Goal: Task Accomplishment & Management: Use online tool/utility

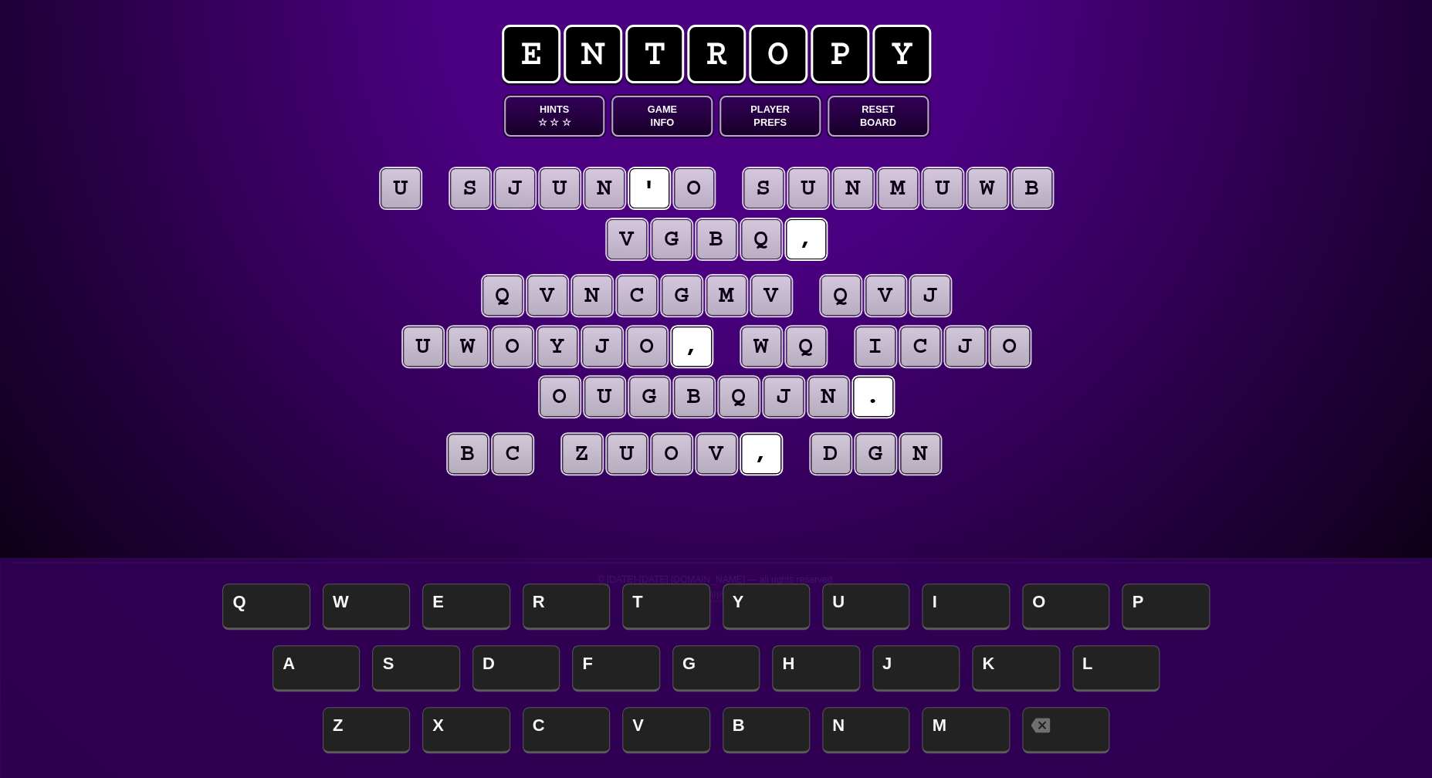
click at [668, 120] on button "Game Info" at bounding box center [661, 116] width 101 height 41
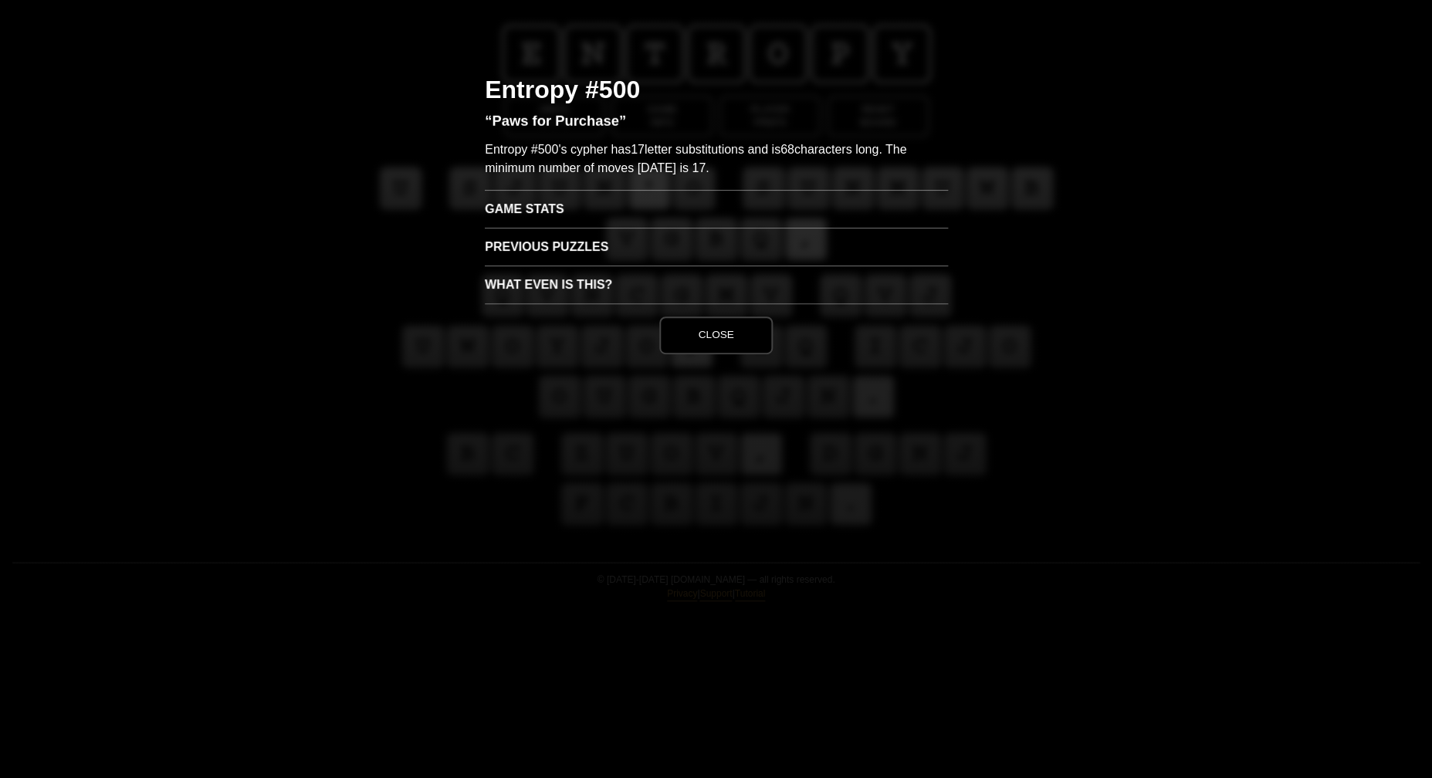
click at [614, 203] on h3 "Game Stats" at bounding box center [716, 209] width 463 height 38
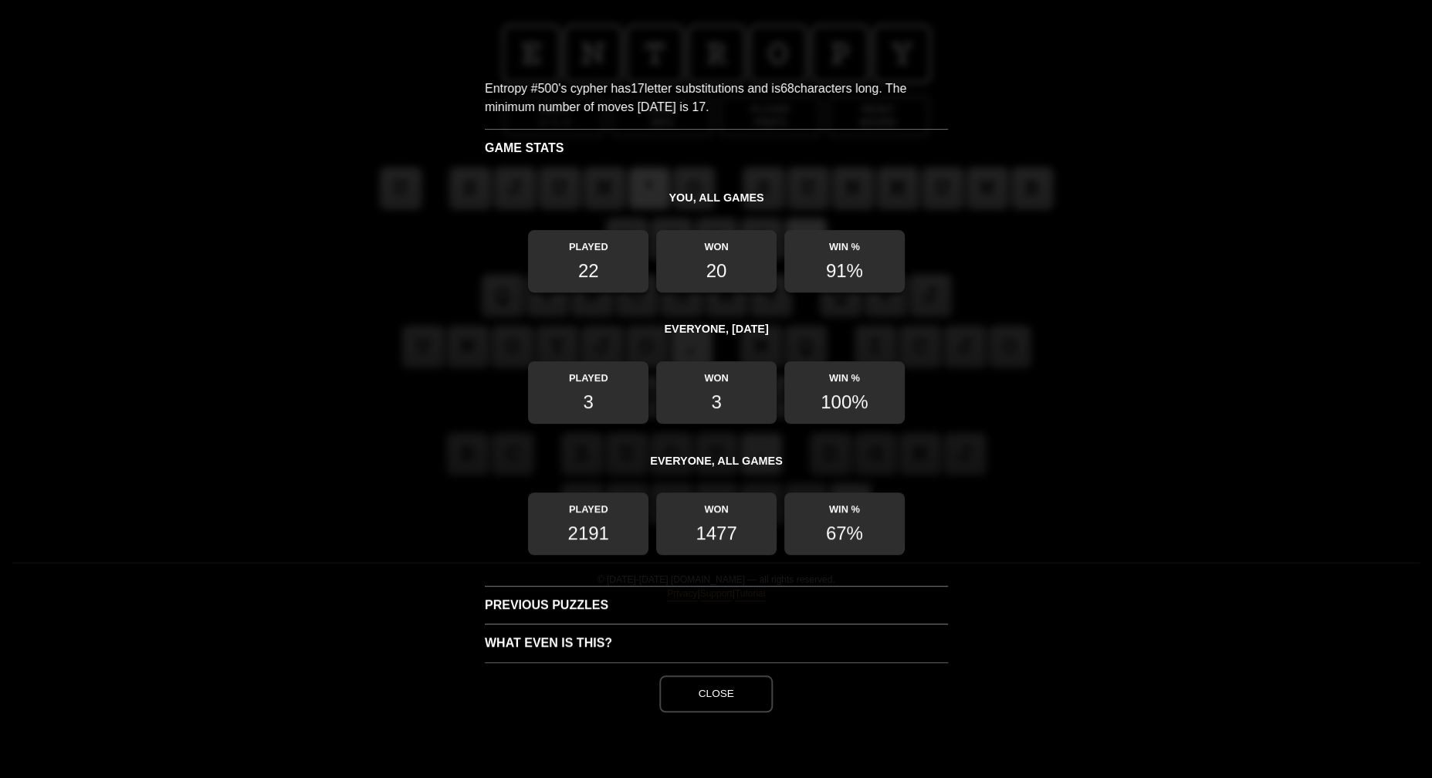
scroll to position [64, 0]
click at [695, 693] on button "Close" at bounding box center [715, 693] width 113 height 37
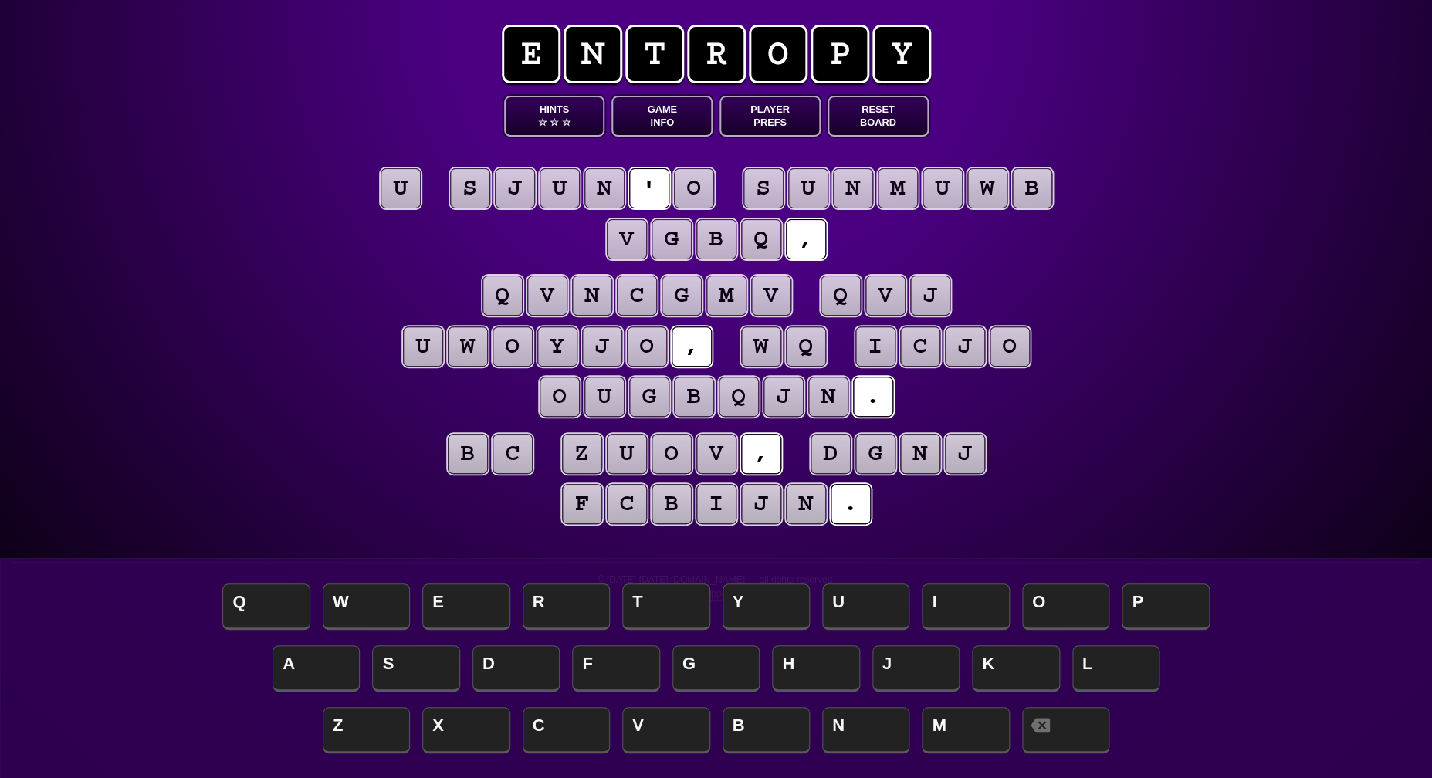
click at [401, 199] on puzzle-tile "u" at bounding box center [401, 188] width 40 height 40
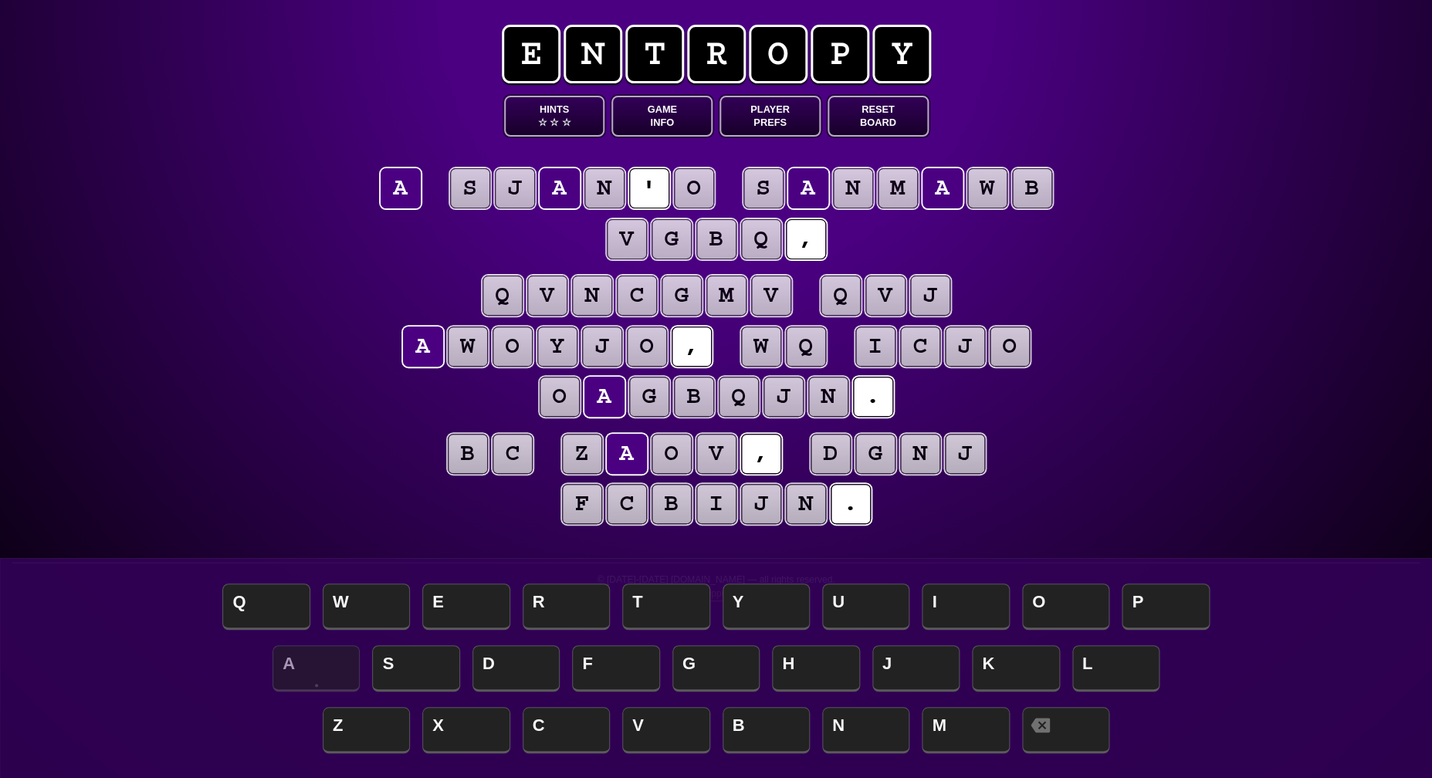
scroll to position [0, 0]
click at [682, 188] on puzzle-tile "o" at bounding box center [694, 188] width 40 height 40
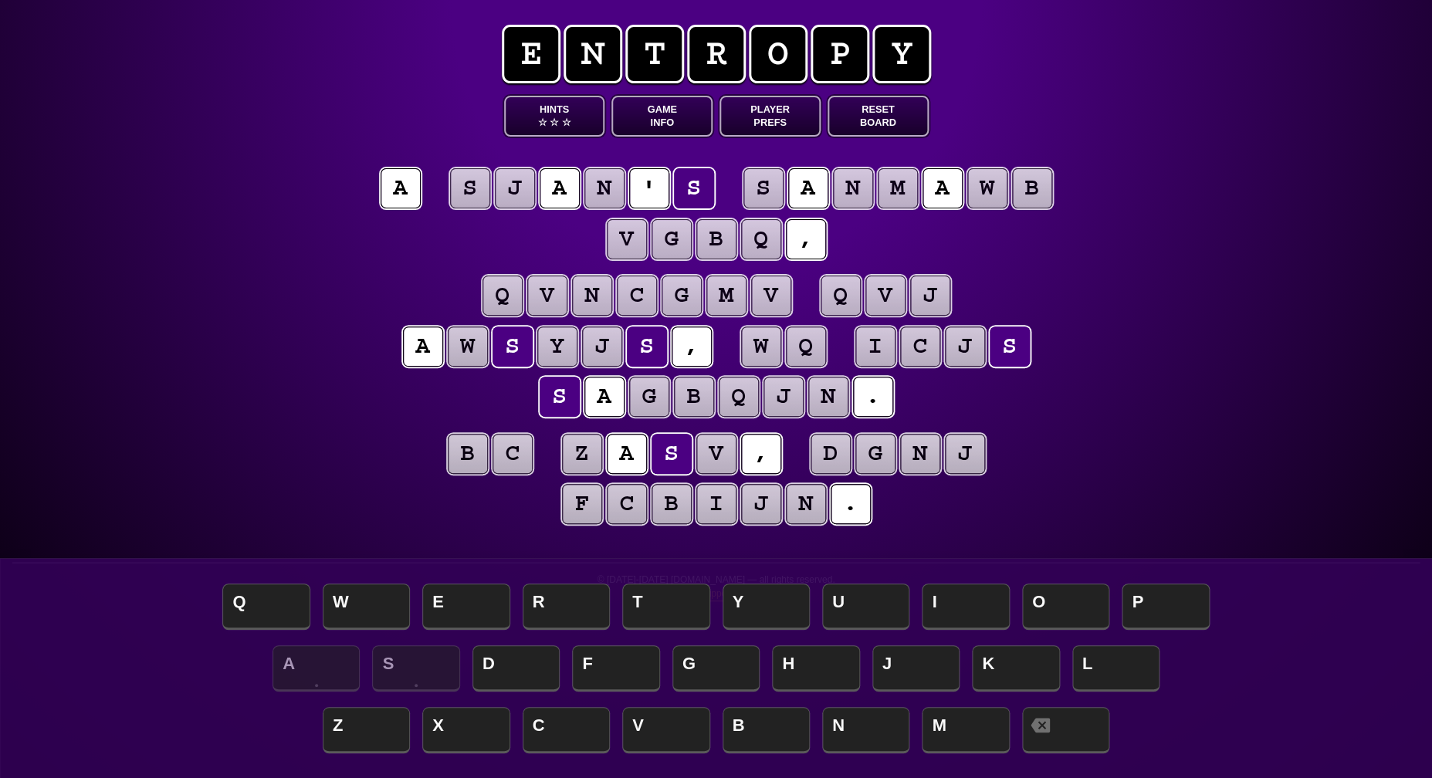
scroll to position [2, 1]
click at [337, 273] on puzzle-line "q v n c g m v q v j a w s y j s , w q i c j s s a g b q j n ." at bounding box center [716, 348] width 790 height 152
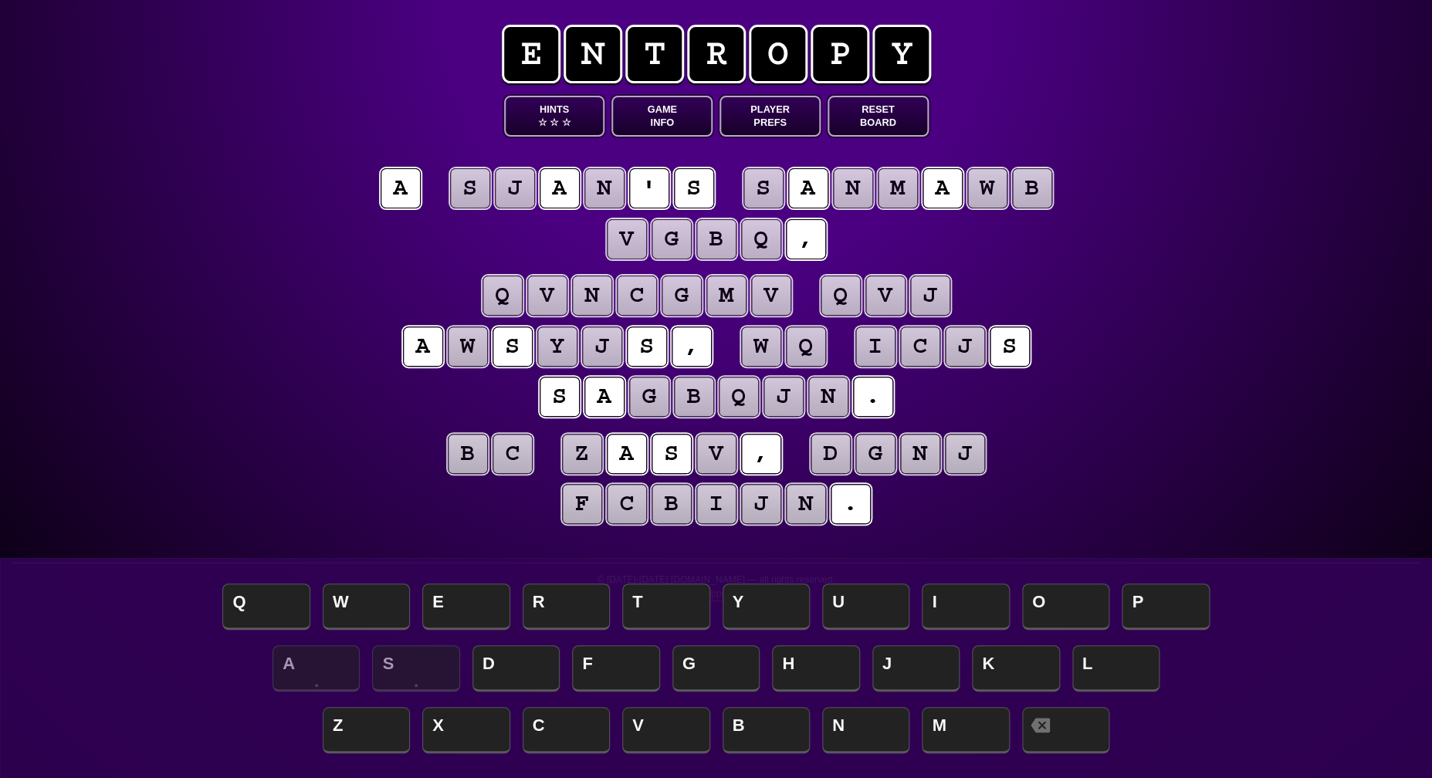
scroll to position [0, 0]
click at [513, 191] on puzzle-tile "j" at bounding box center [515, 188] width 40 height 40
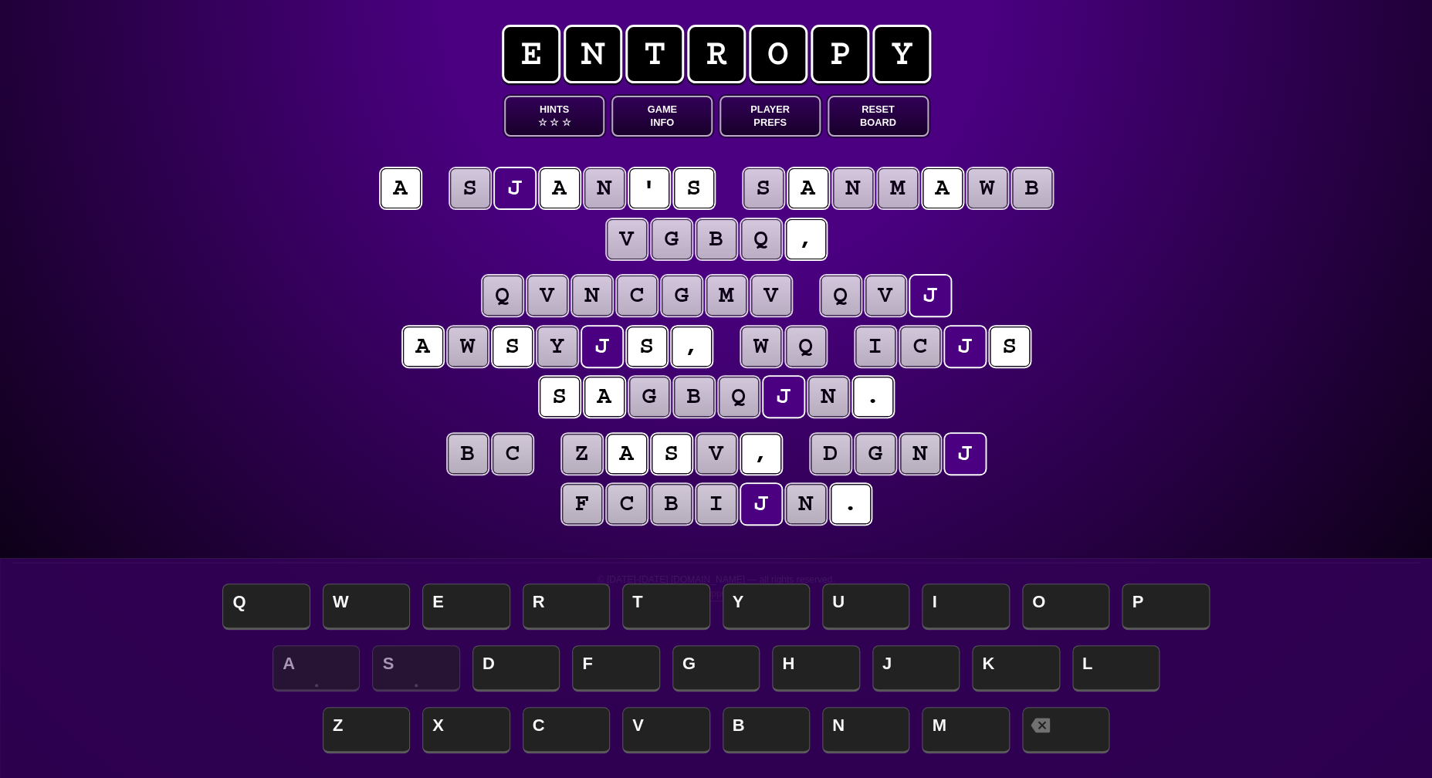
click at [642, 111] on button "Game Info" at bounding box center [661, 116] width 101 height 41
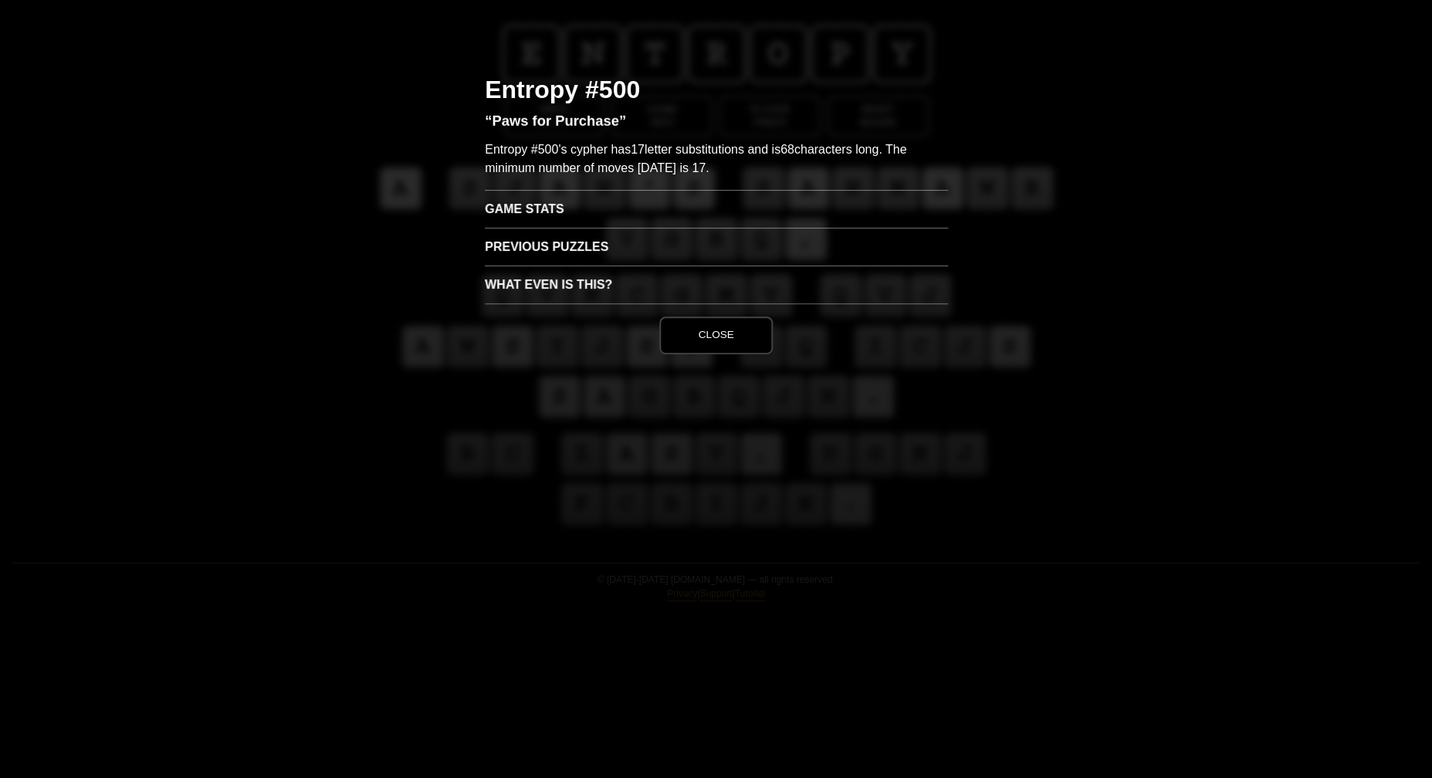
click at [715, 323] on button "Close" at bounding box center [715, 334] width 113 height 37
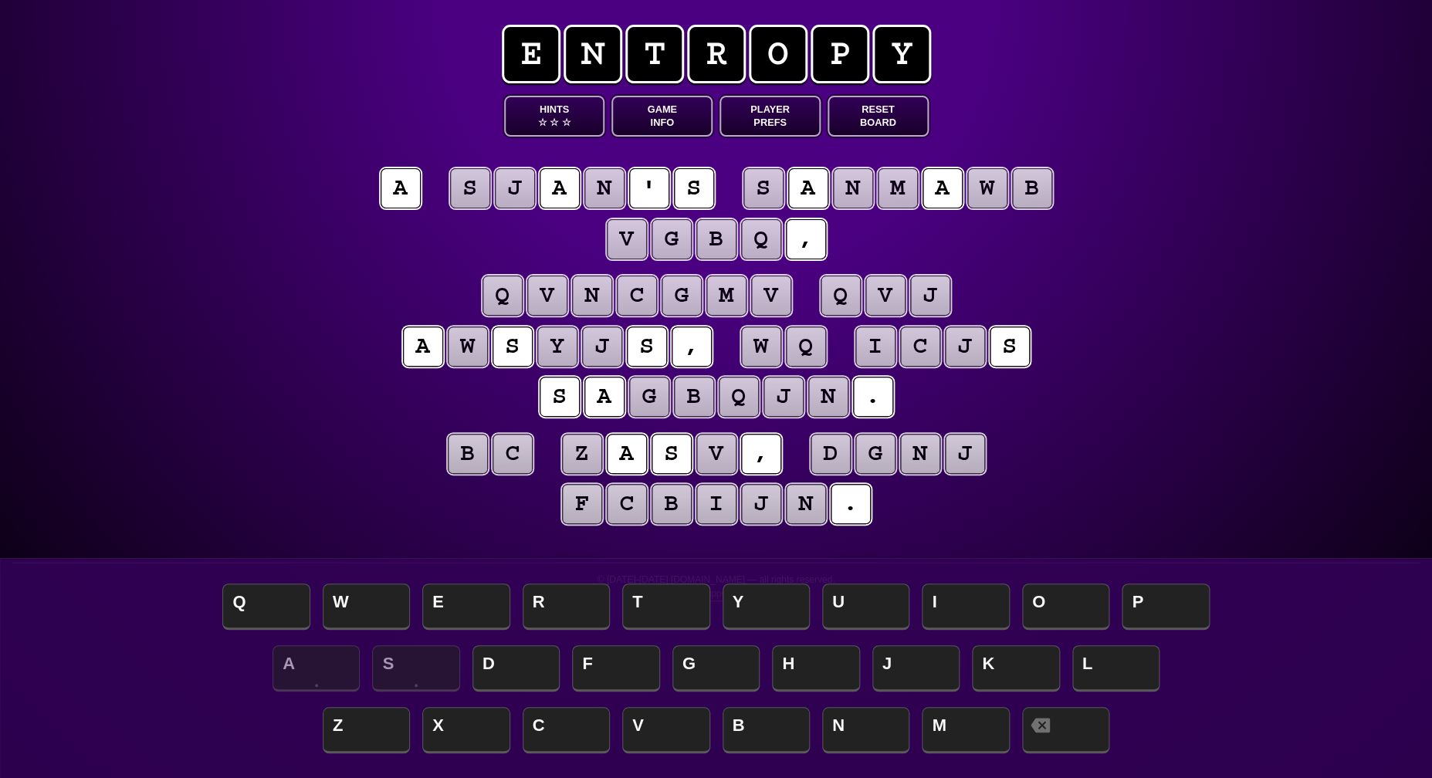
scroll to position [-1, 0]
click at [925, 299] on puzzle-tile "j" at bounding box center [930, 296] width 40 height 40
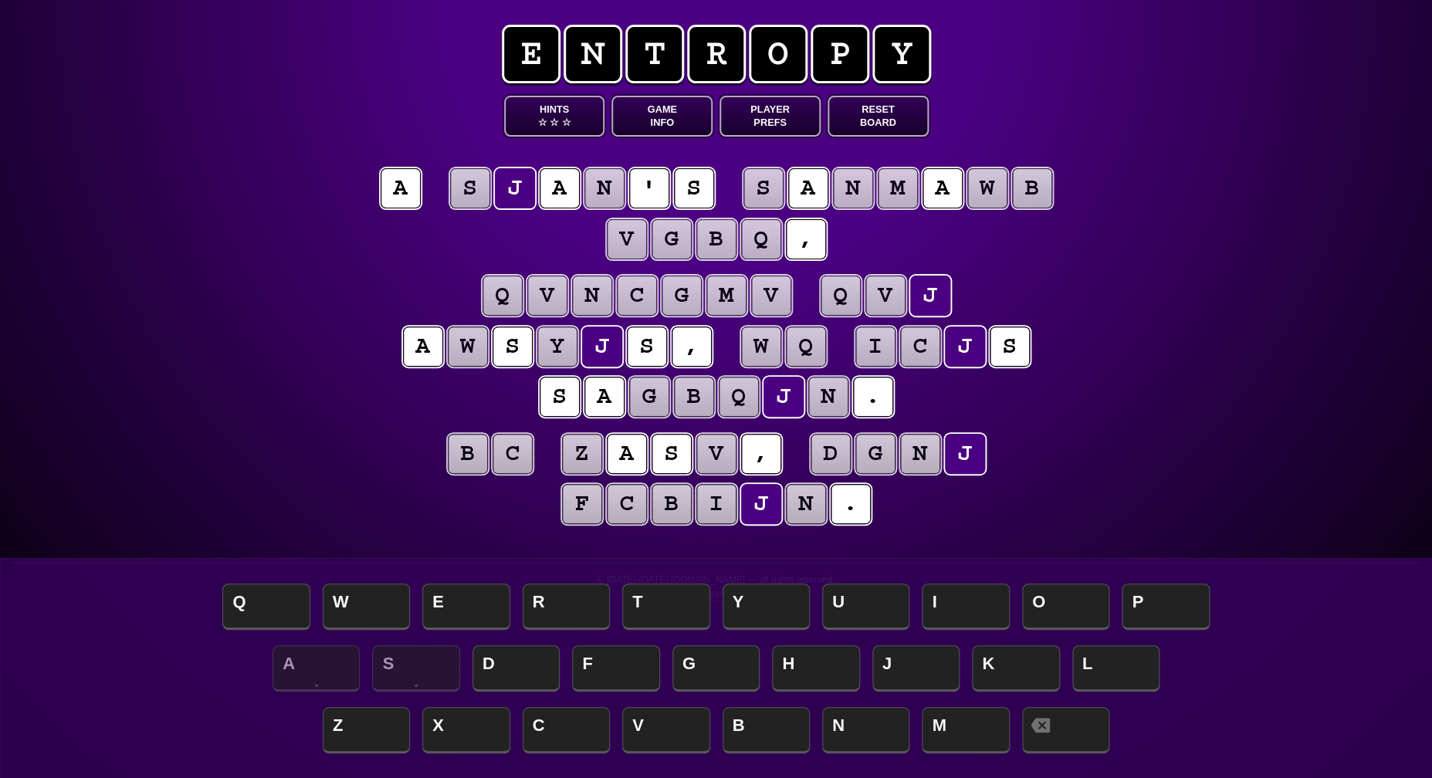
click at [889, 297] on puzzle-tile "v" at bounding box center [885, 296] width 40 height 40
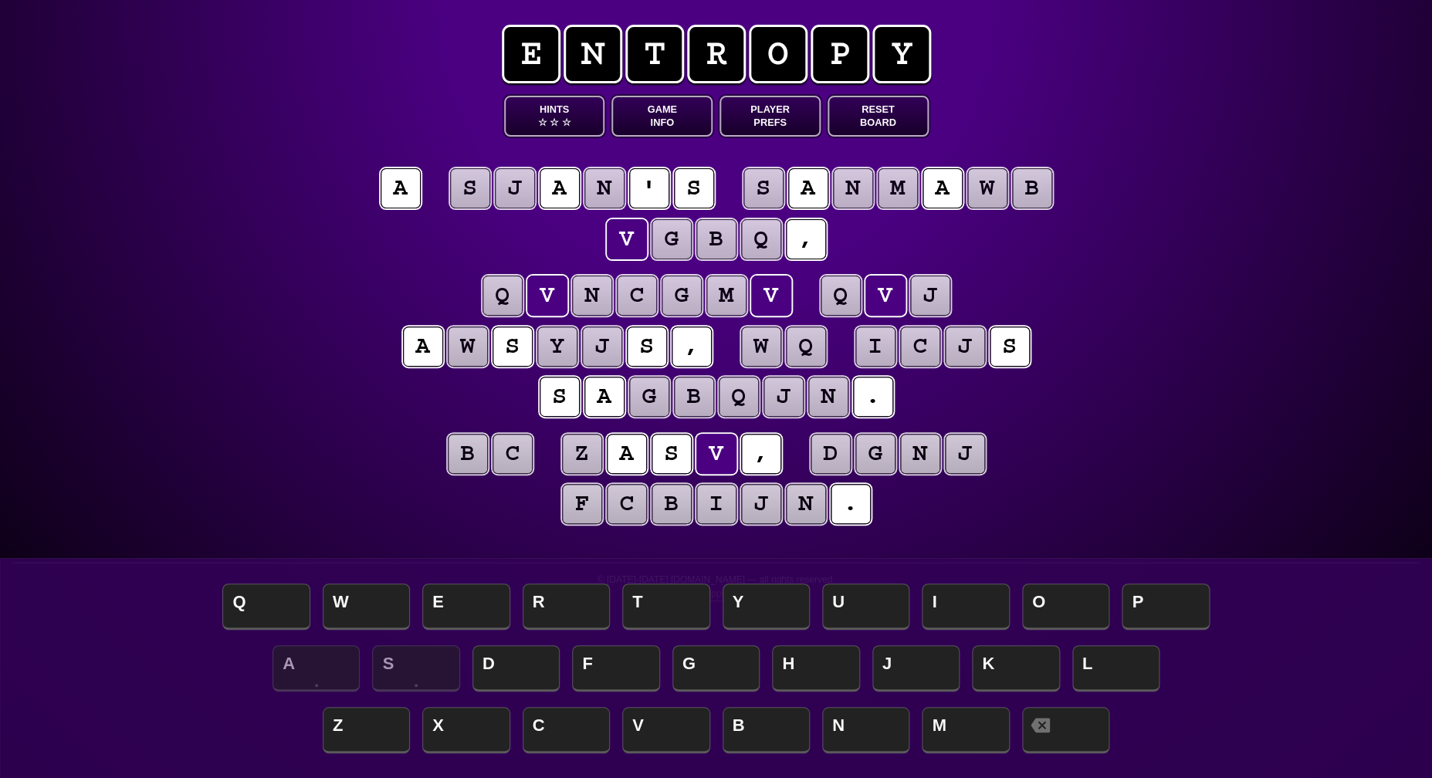
click at [849, 295] on puzzle-tile "q" at bounding box center [840, 296] width 40 height 40
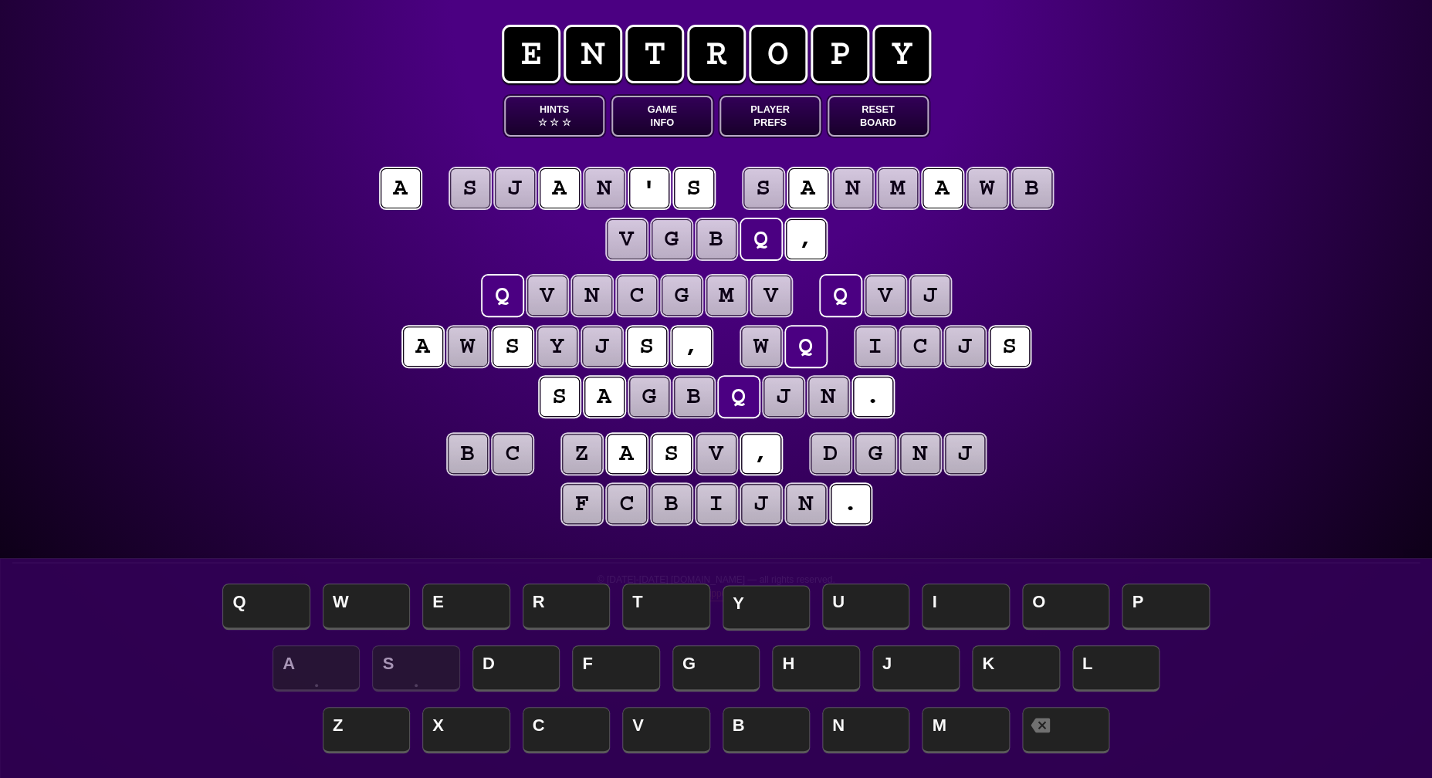
scroll to position [0, 0]
click at [669, 602] on span "T" at bounding box center [665, 608] width 87 height 46
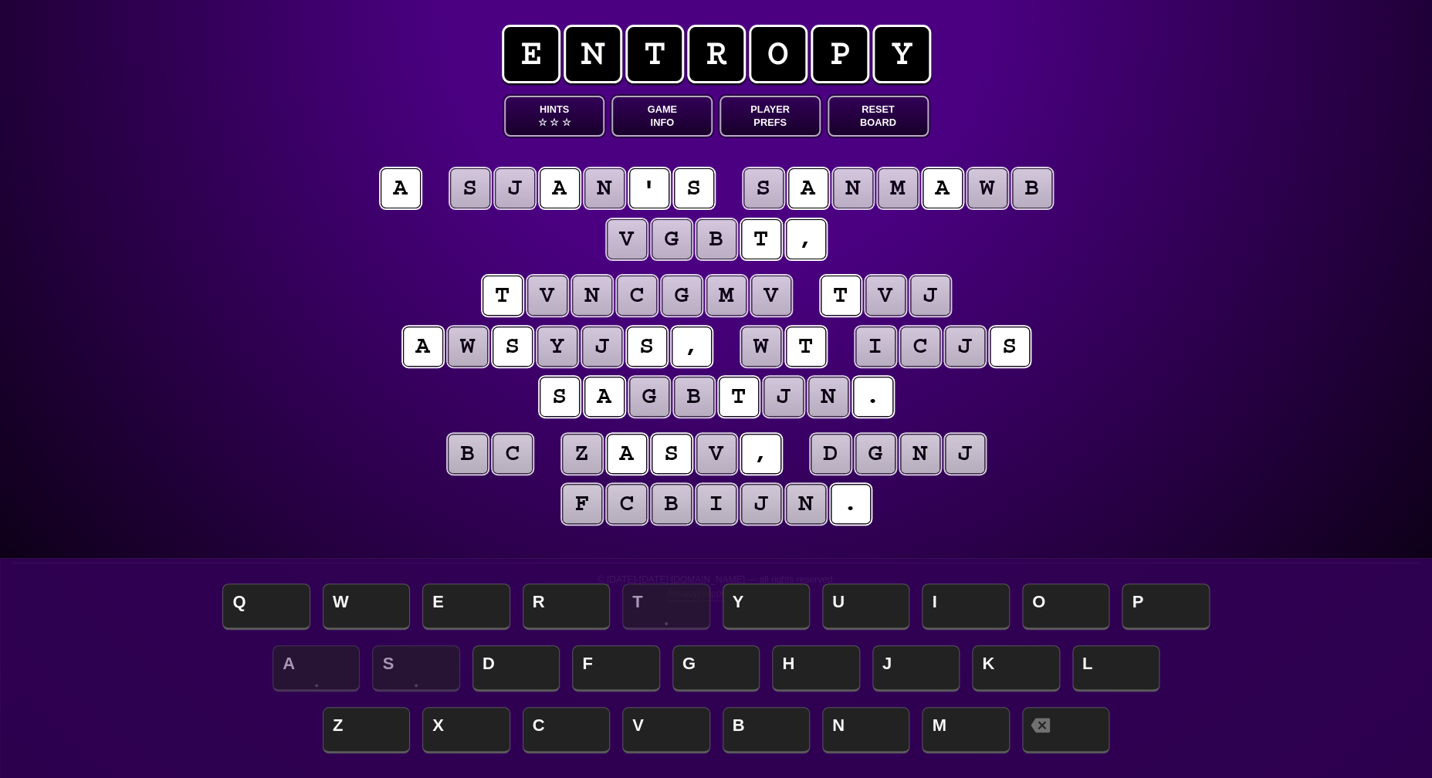
click at [879, 293] on puzzle-tile "v" at bounding box center [885, 296] width 40 height 40
click at [790, 668] on span "H" at bounding box center [815, 670] width 87 height 46
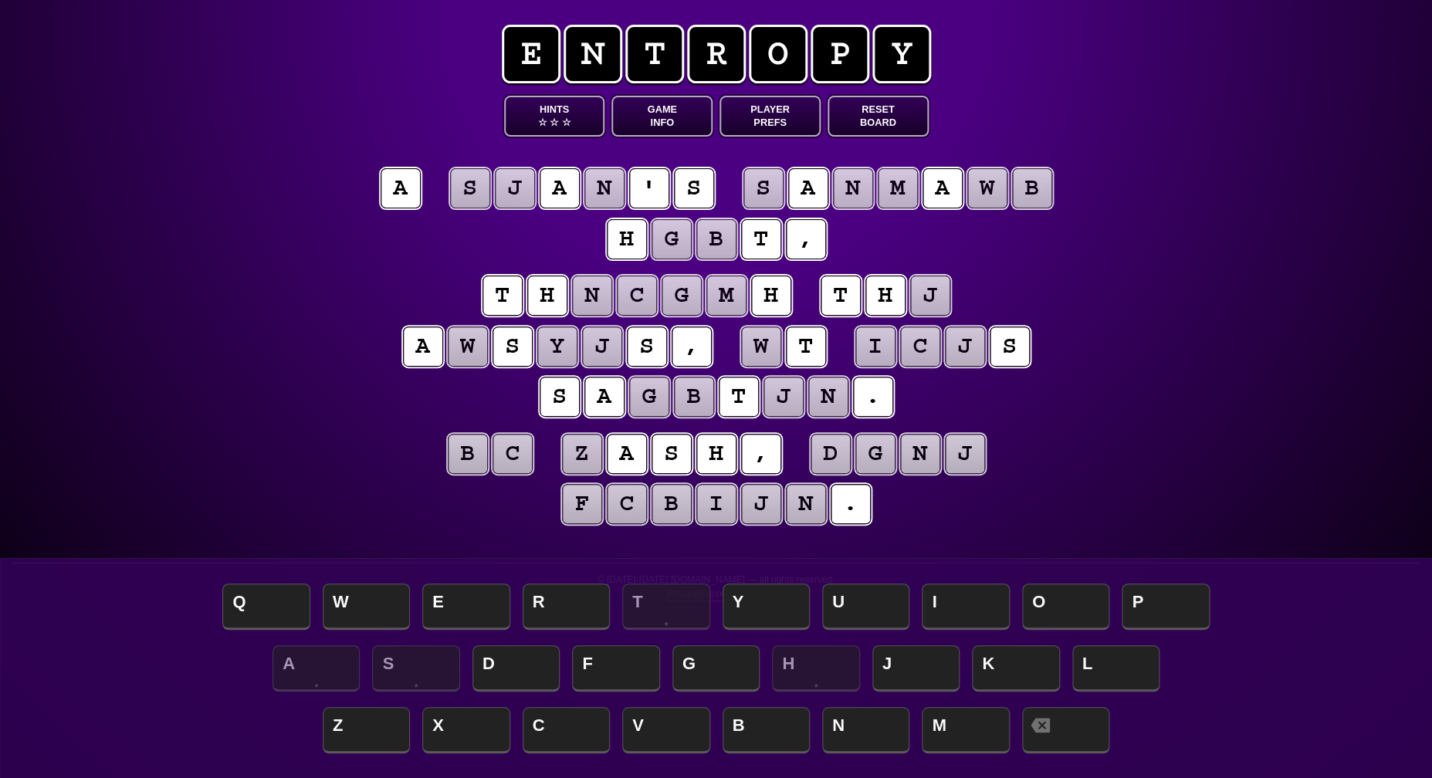
click at [932, 299] on puzzle-tile "j" at bounding box center [930, 296] width 40 height 40
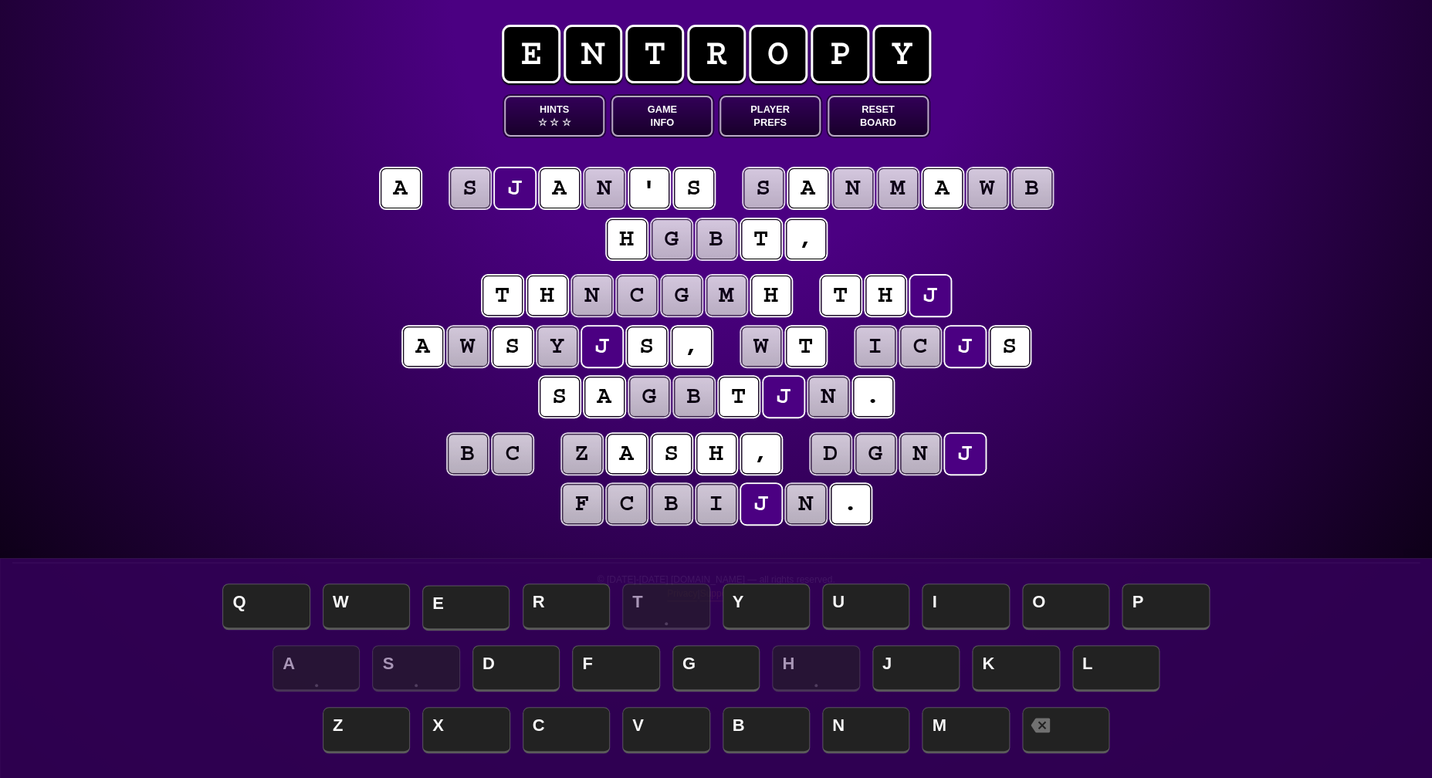
click at [456, 601] on span "E" at bounding box center [465, 608] width 87 height 46
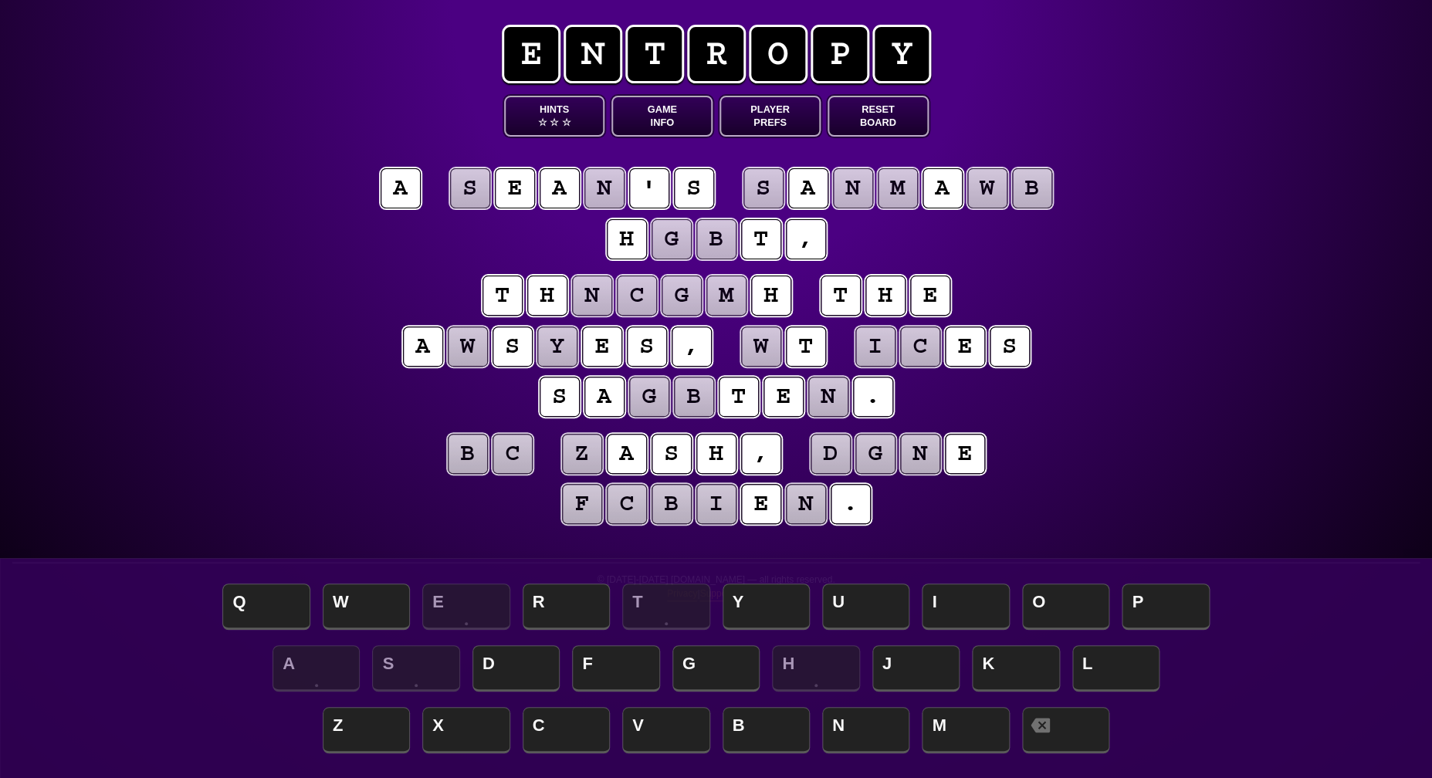
click at [726, 296] on puzzle-tile "m" at bounding box center [726, 296] width 40 height 40
click at [336, 282] on puzzle-line "t h n c g m h t h e a w s y e s , w t i c e s s a g b t e n ." at bounding box center [716, 348] width 790 height 152
click at [766, 347] on puzzle-tile "w" at bounding box center [761, 346] width 40 height 40
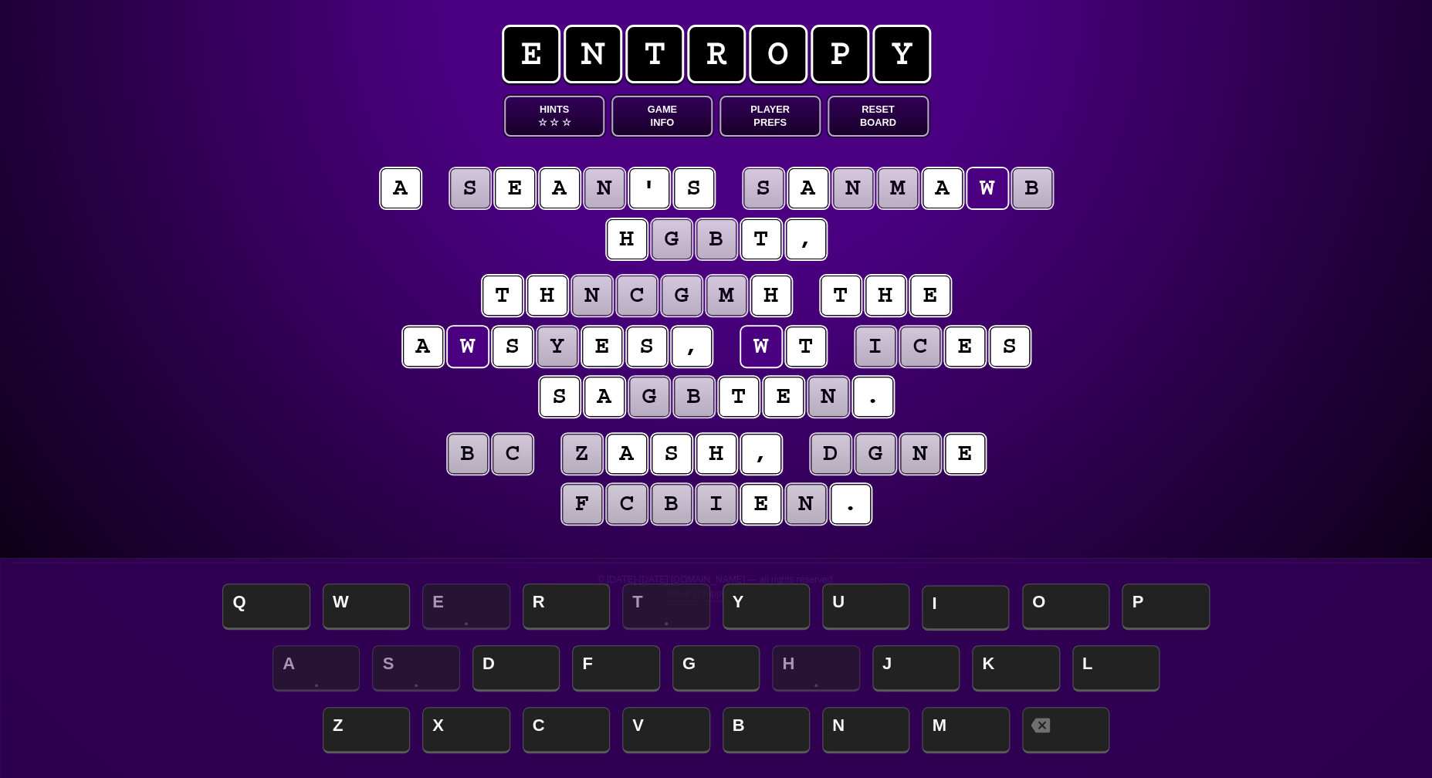
click at [948, 602] on span "I" at bounding box center [965, 608] width 87 height 46
click at [552, 340] on puzzle-tile "y" at bounding box center [557, 346] width 40 height 40
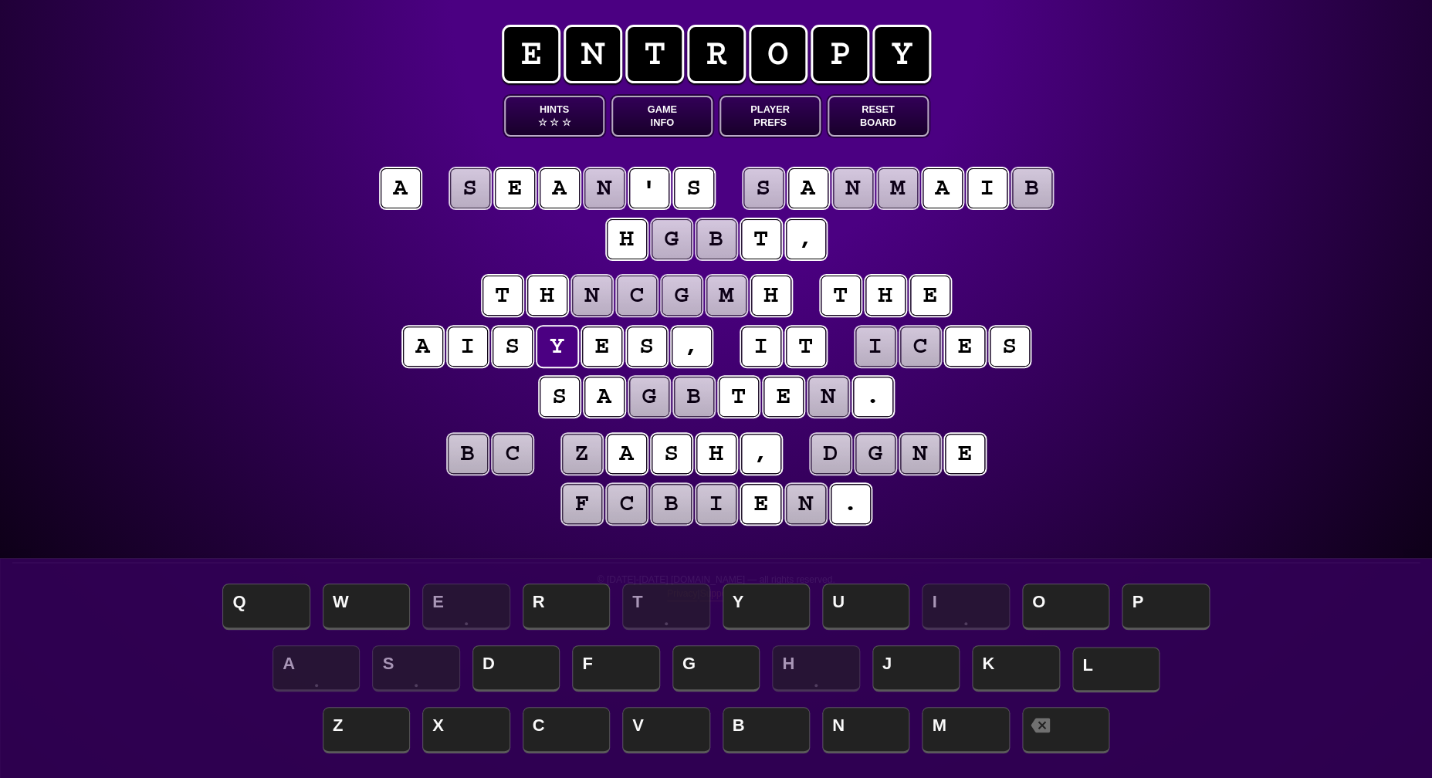
click at [1104, 655] on span "L" at bounding box center [1115, 670] width 87 height 46
click at [582, 462] on puzzle-tile "z" at bounding box center [582, 454] width 40 height 40
click at [474, 184] on puzzle-tile "s" at bounding box center [470, 188] width 40 height 40
click at [614, 193] on puzzle-tile "n" at bounding box center [604, 188] width 40 height 40
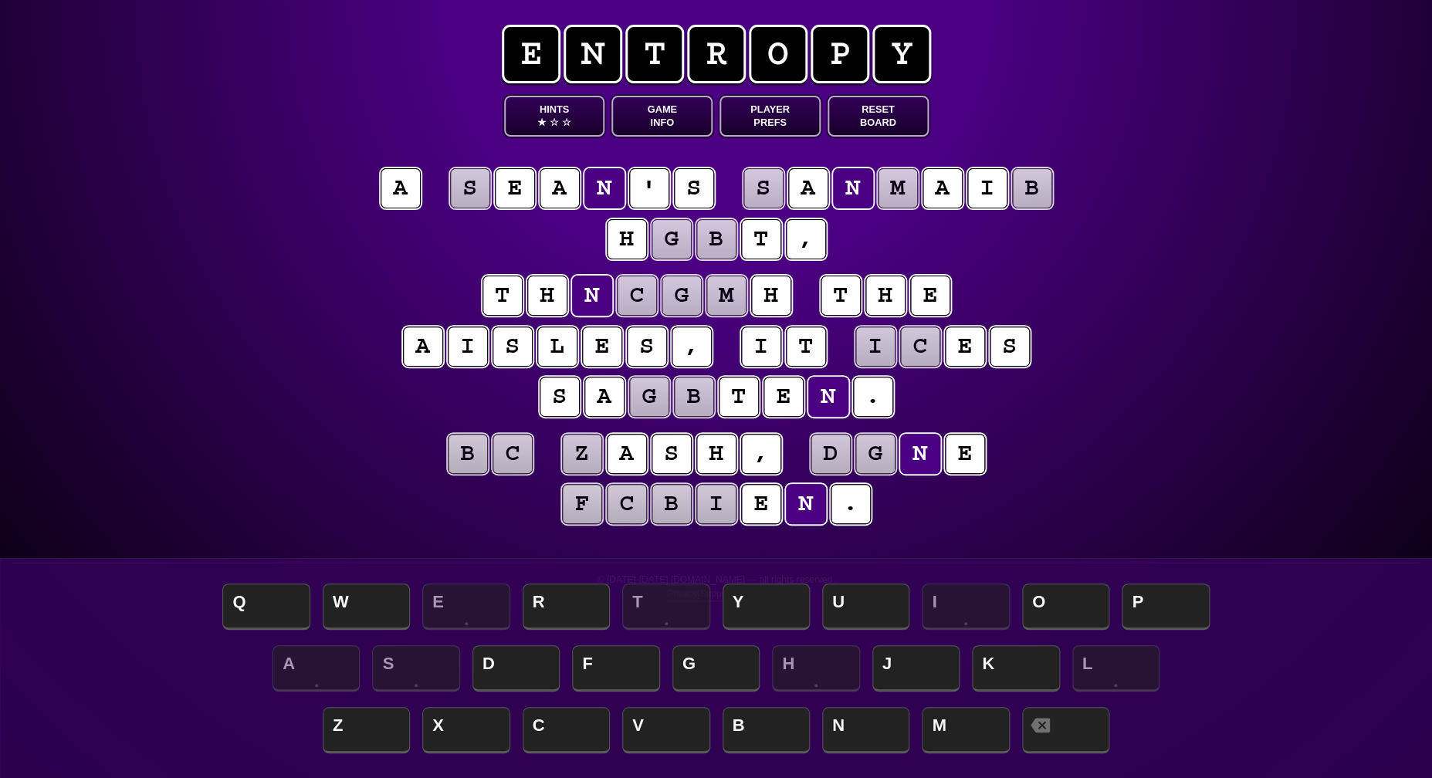
click at [1037, 193] on puzzle-tile "b" at bounding box center [1032, 188] width 40 height 40
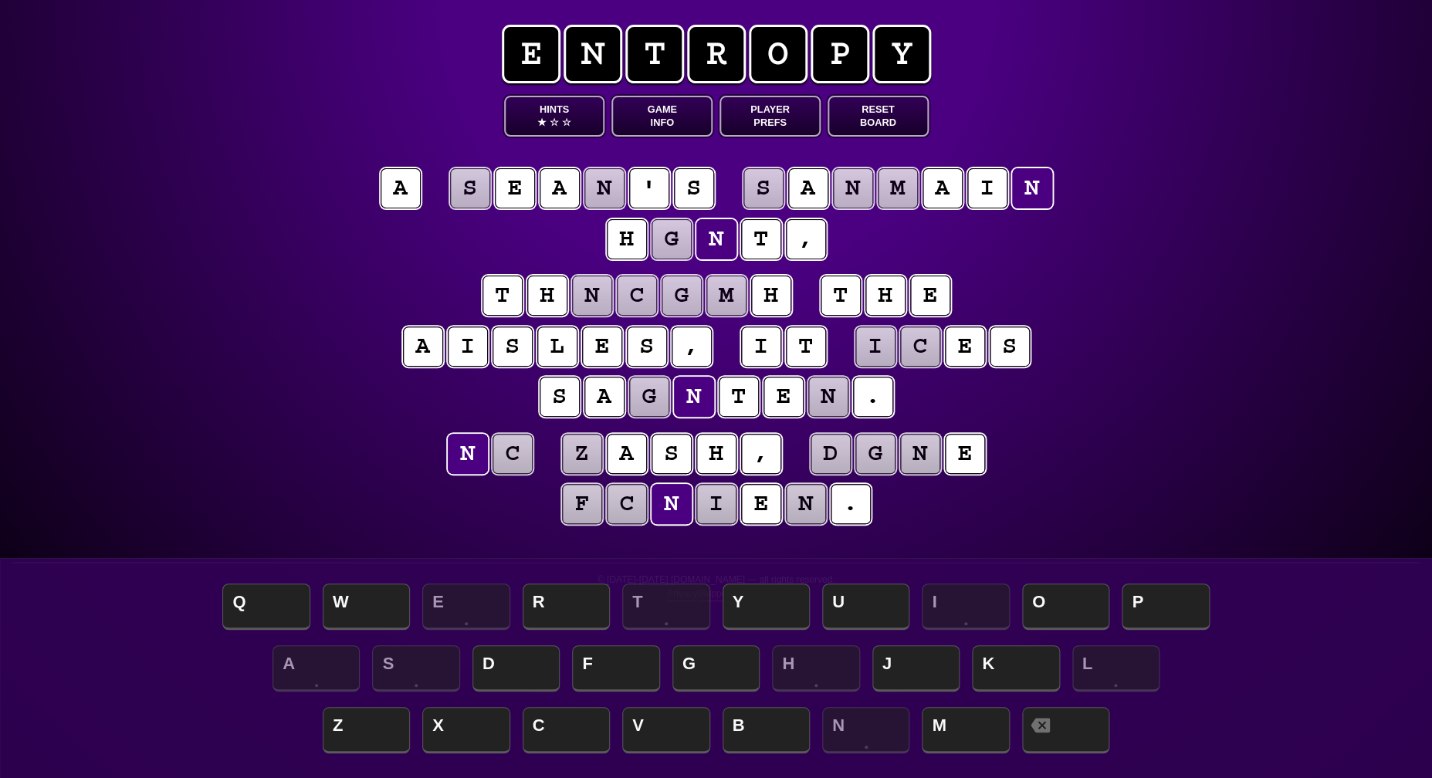
scroll to position [1, 0]
click at [895, 188] on puzzle-tile "m" at bounding box center [898, 188] width 40 height 40
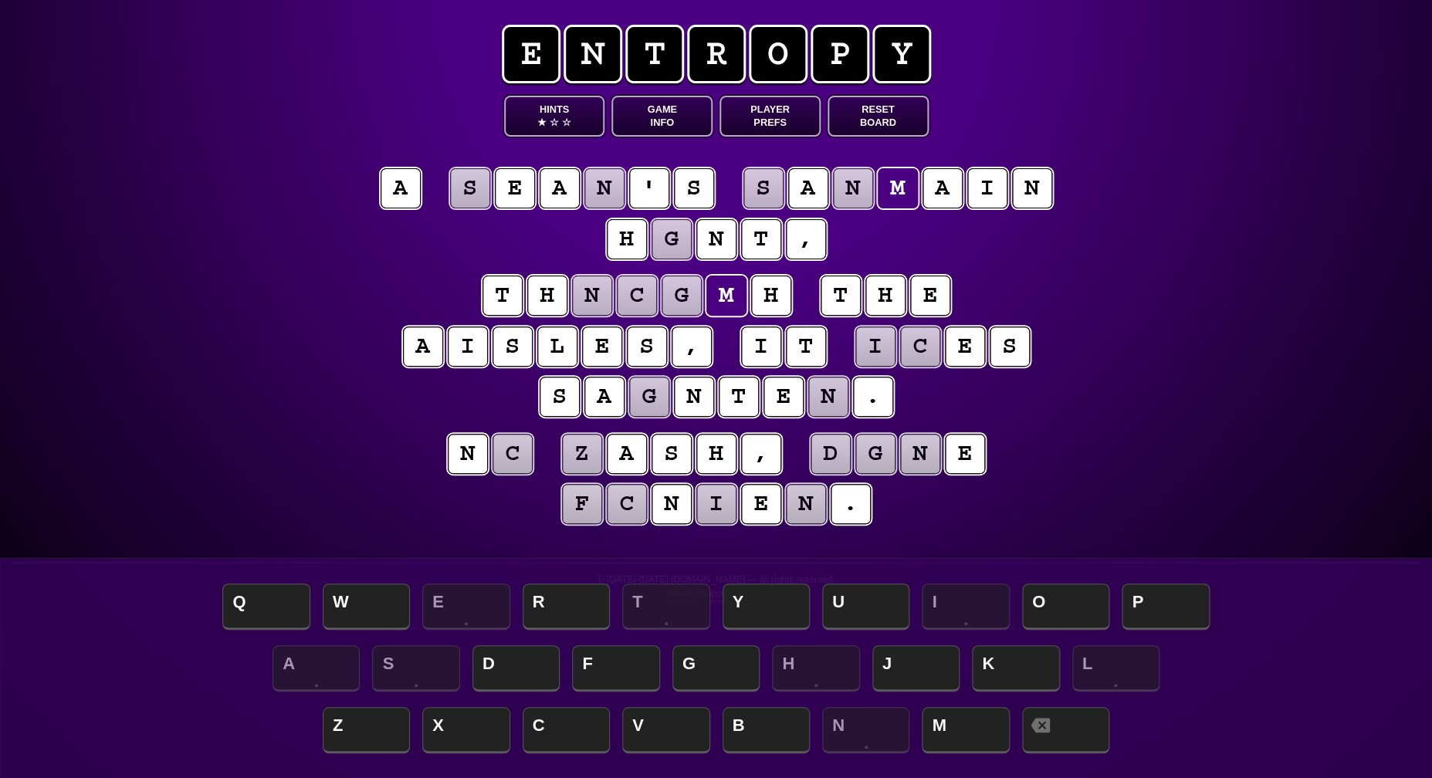
scroll to position [0, 0]
click at [605, 293] on puzzle-tile "n" at bounding box center [592, 296] width 40 height 40
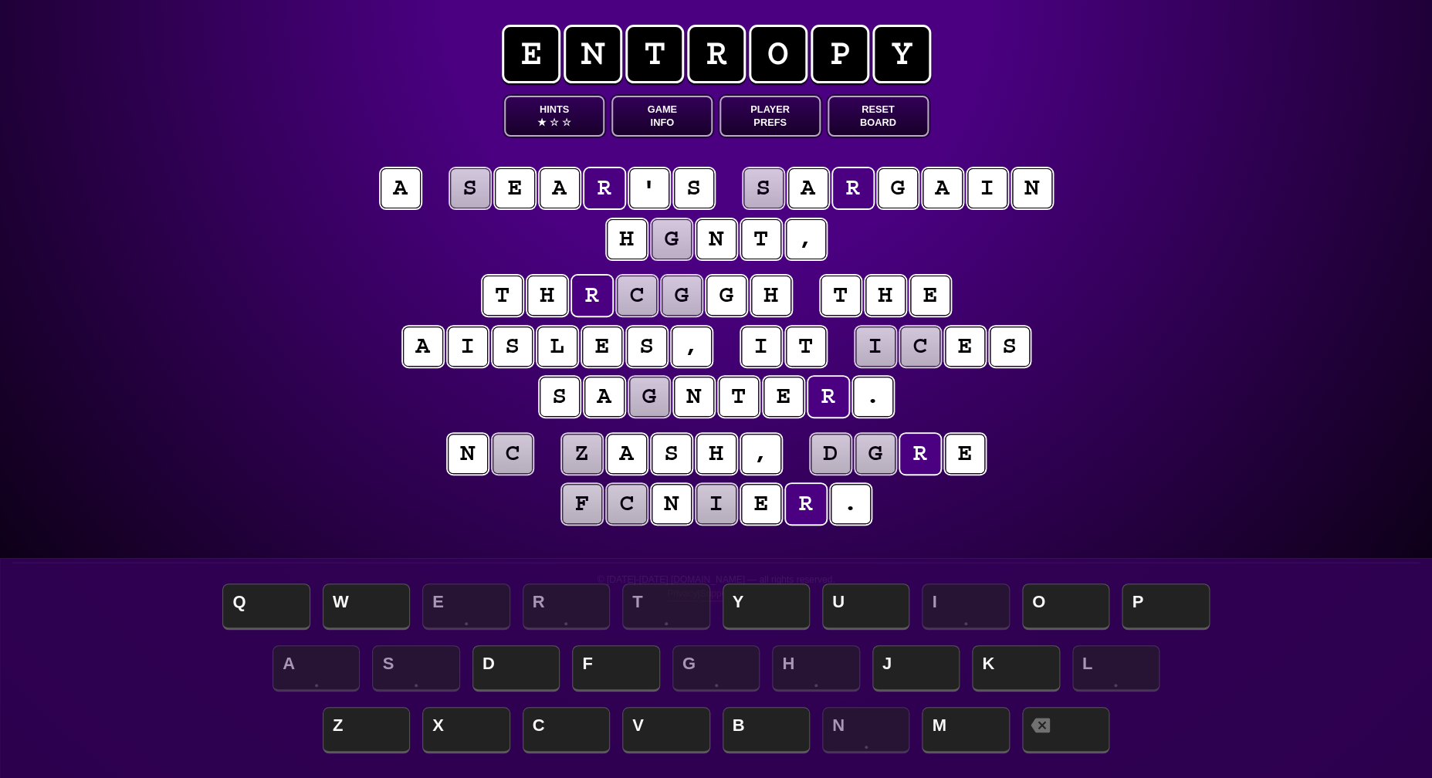
click at [764, 191] on puzzle-tile "s" at bounding box center [763, 188] width 40 height 40
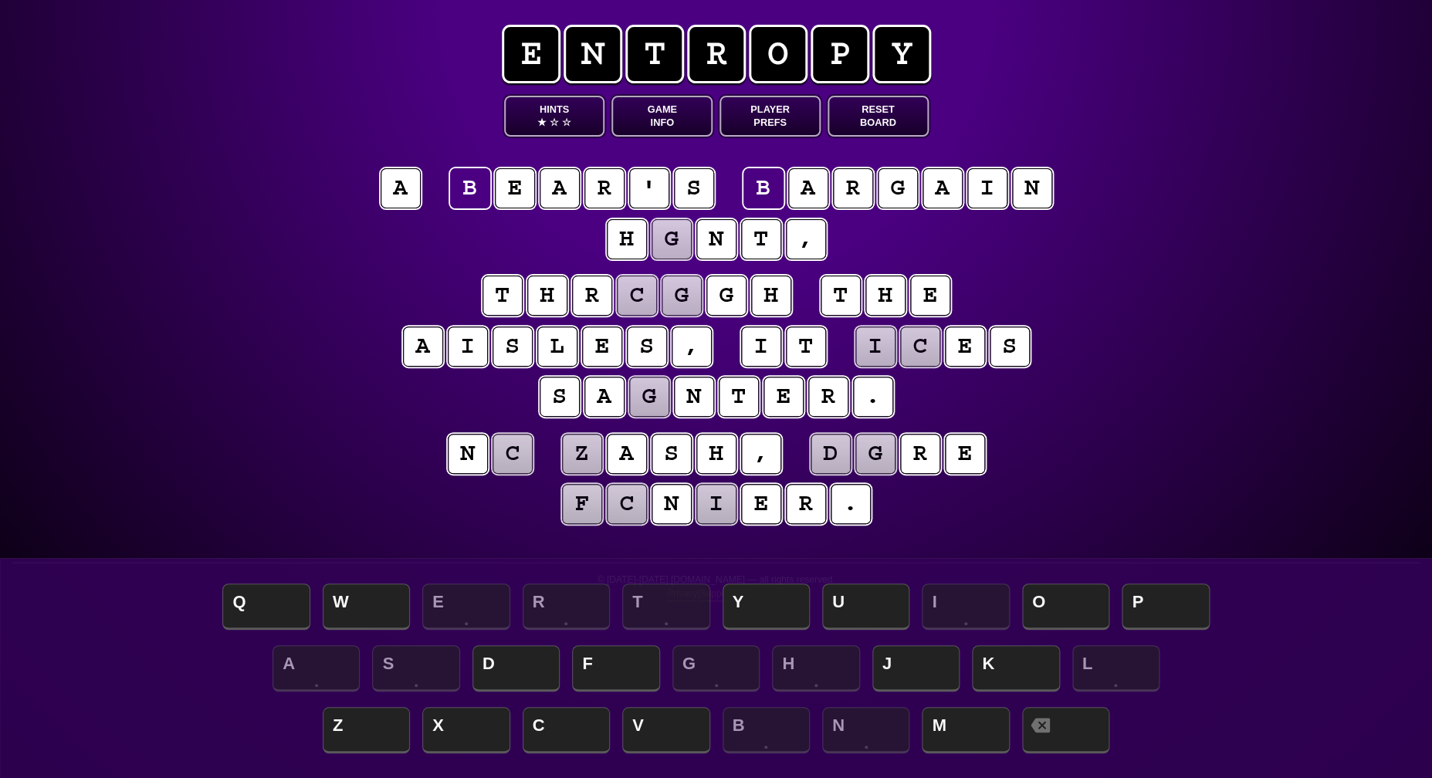
click at [347, 276] on puzzle-line "t h r c g g h t h e a i s l e s , i t i c e s s a g n t e r ." at bounding box center [716, 348] width 790 height 152
click at [678, 241] on puzzle-tile "g" at bounding box center [671, 239] width 40 height 40
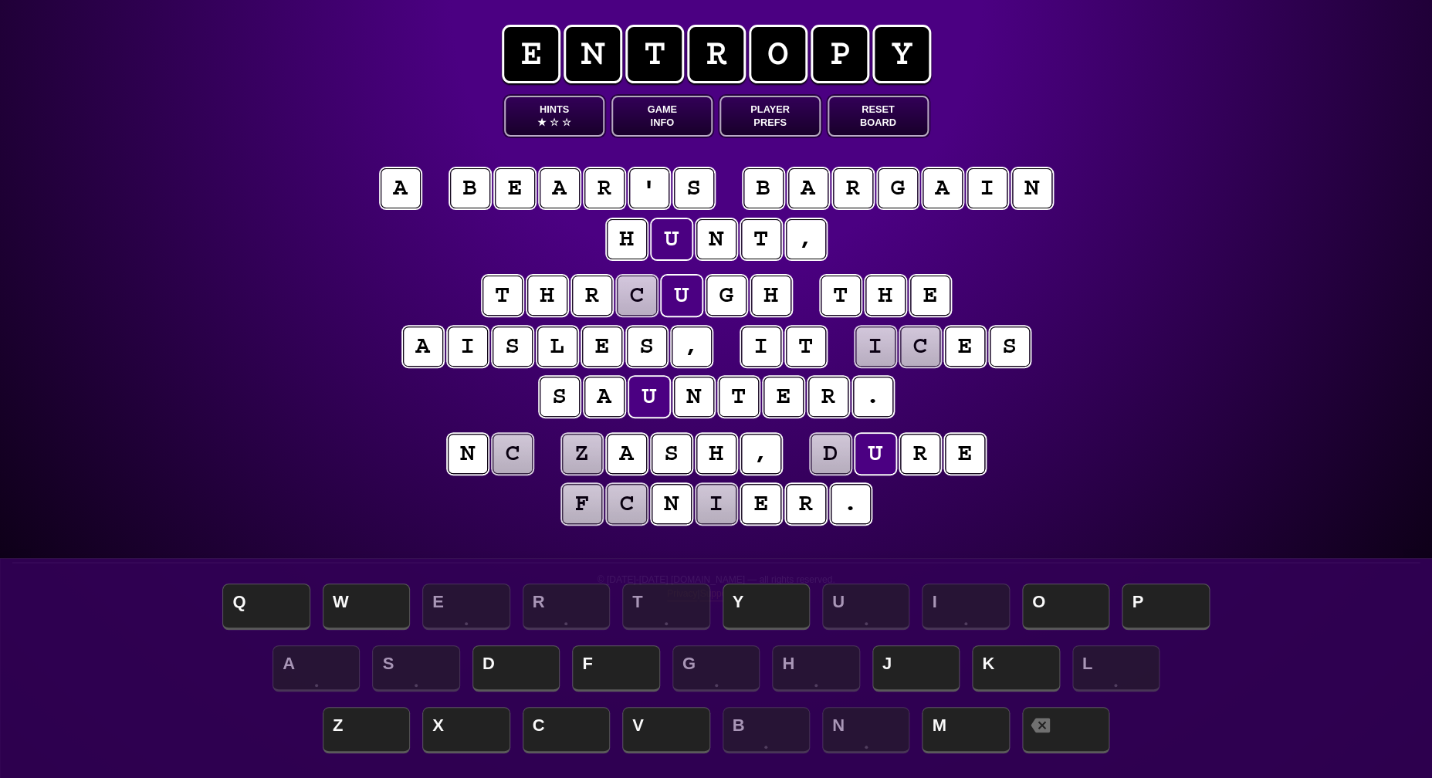
click at [638, 296] on puzzle-tile "c" at bounding box center [637, 296] width 40 height 40
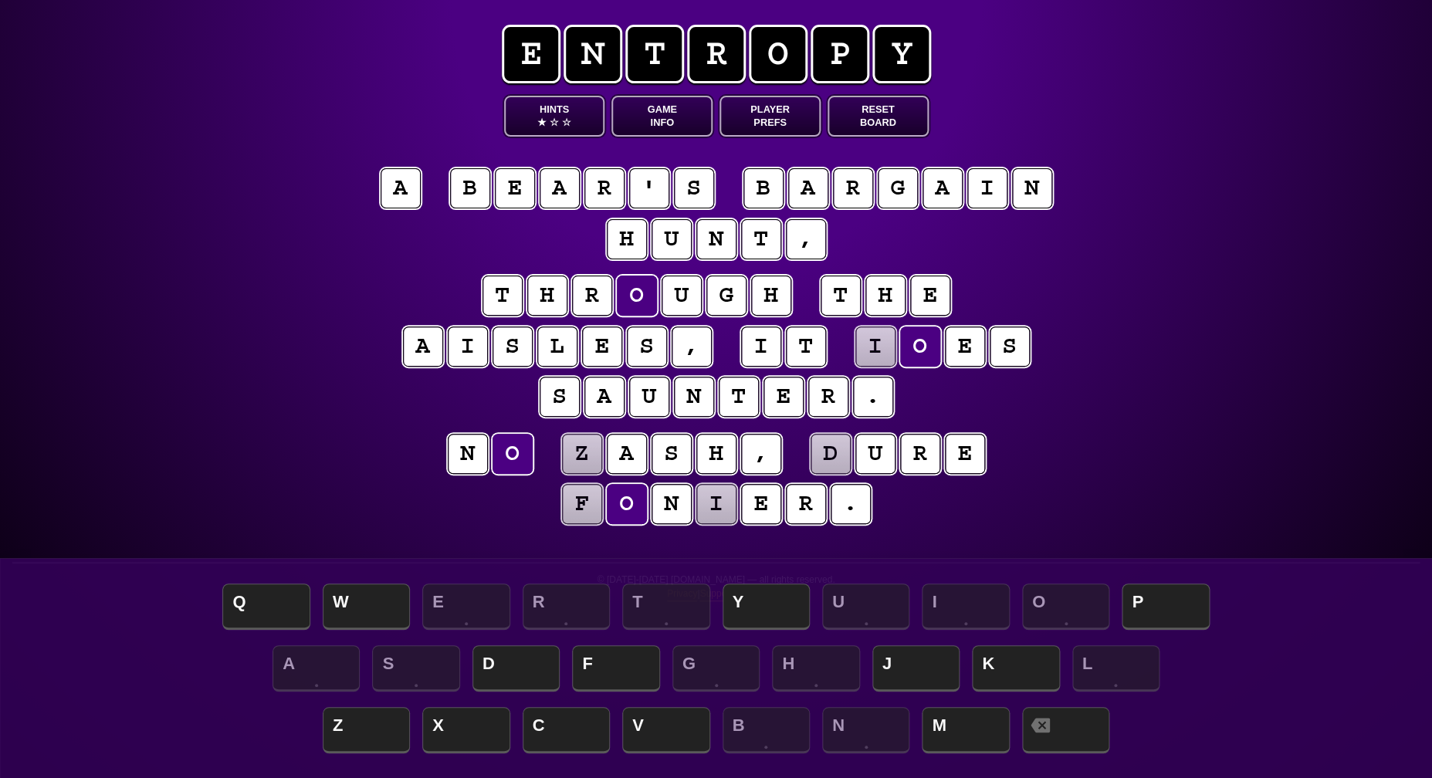
click at [319, 331] on div "e n t r o p y Hints ★ ☆ ☆ Game Info Player Prefs Reset Board [PERSON_NAME] ' s …" at bounding box center [716, 389] width 1432 height 778
click at [874, 350] on puzzle-tile "i" at bounding box center [875, 346] width 40 height 40
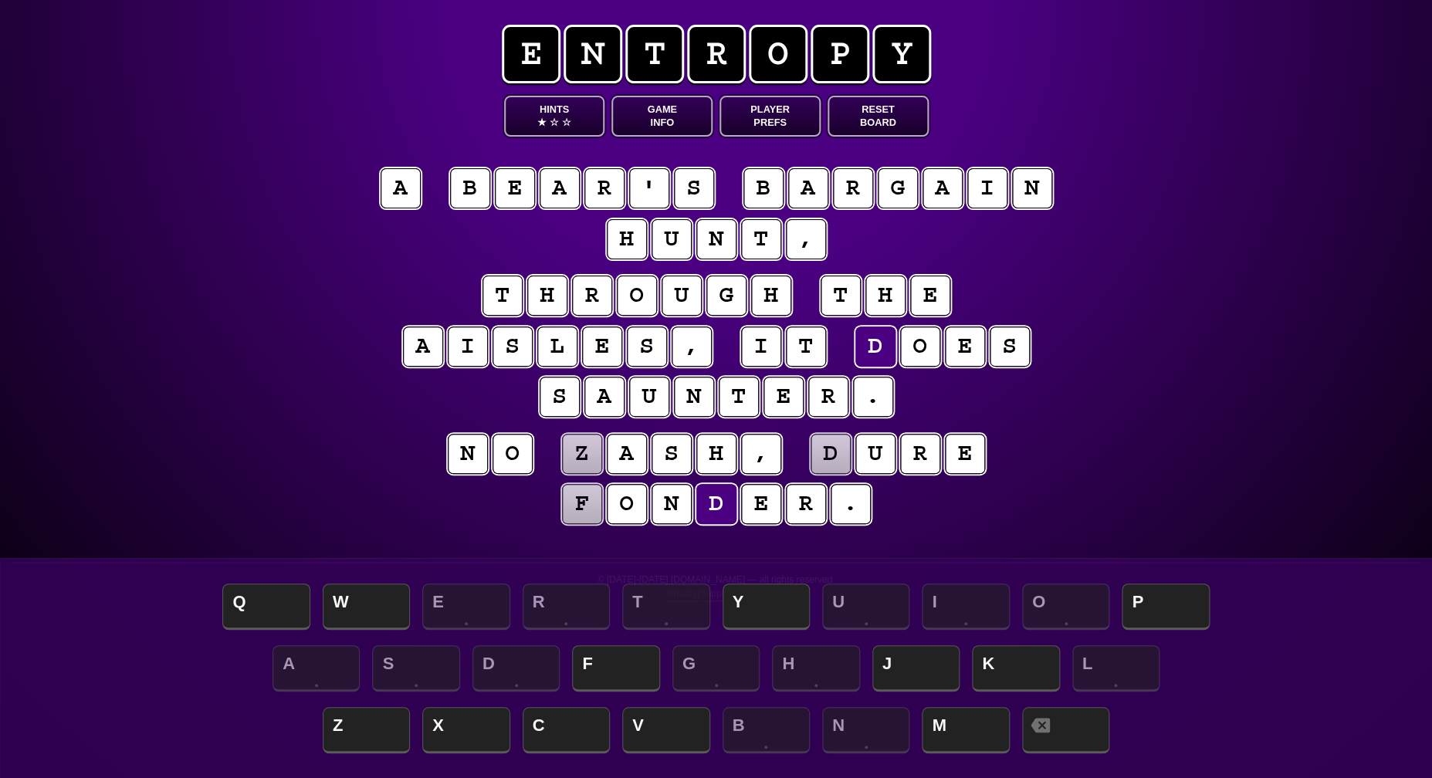
click at [1152, 441] on div "e n t r o p y Hints ★ ☆ ☆ Game Info Player Prefs Reset Board [PERSON_NAME] ' s …" at bounding box center [716, 389] width 1432 height 778
click at [584, 460] on puzzle-tile "z" at bounding box center [582, 454] width 40 height 40
click at [839, 456] on puzzle-tile "d" at bounding box center [830, 454] width 40 height 40
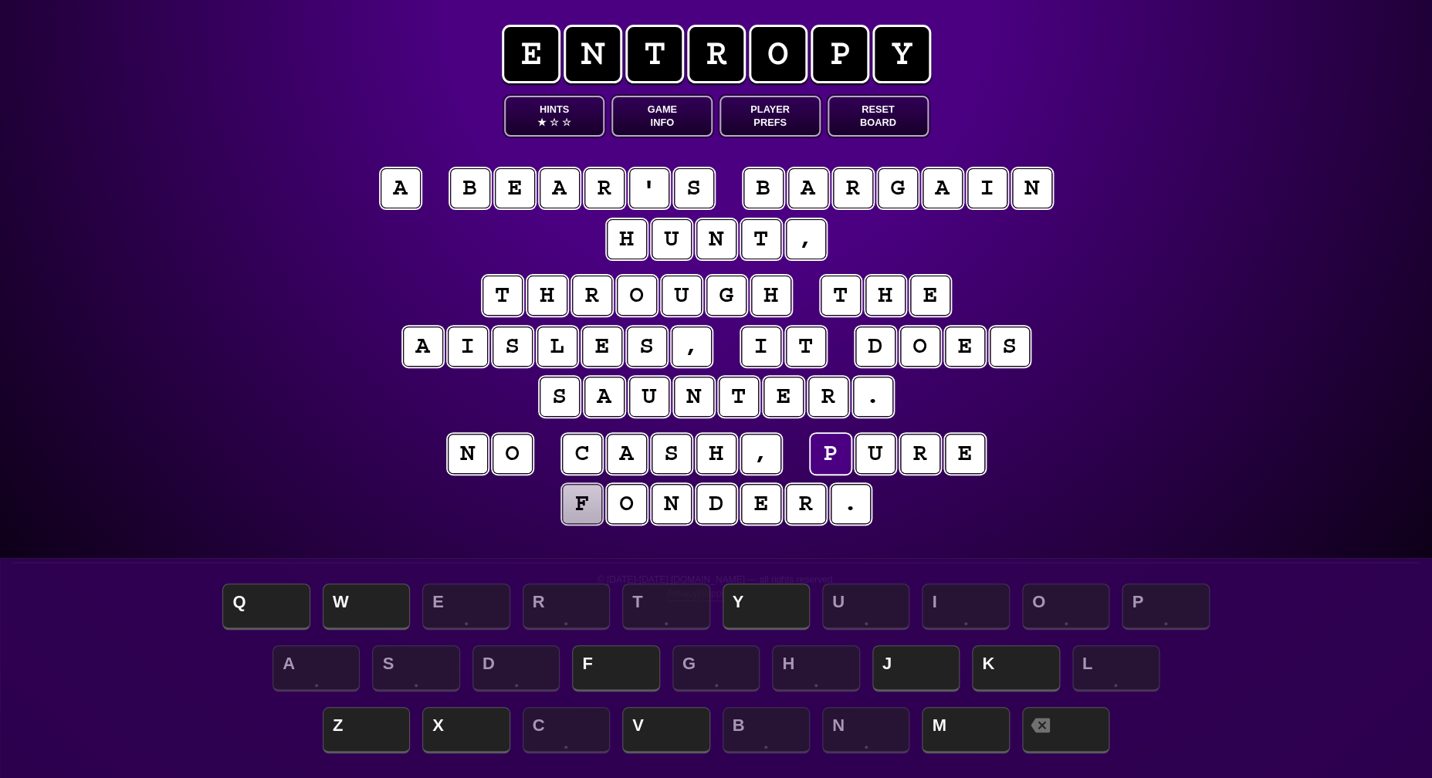
click at [516, 514] on puzzle-line "n o c a s h , p u r e f o n d e r ." at bounding box center [716, 479] width 790 height 101
click at [585, 513] on puzzle-tile "f" at bounding box center [582, 504] width 40 height 40
